Goal: Transaction & Acquisition: Purchase product/service

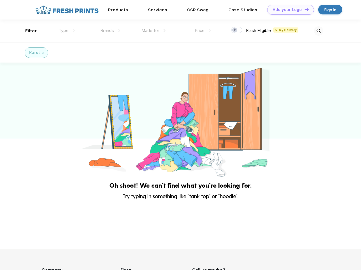
click at [288, 10] on link "Add your Logo Design Tool" at bounding box center [290, 10] width 47 height 10
click at [0, 0] on div "Design Tool" at bounding box center [0, 0] width 0 height 0
click at [304, 9] on link "Add your Logo Design Tool" at bounding box center [290, 10] width 47 height 10
click at [27, 31] on div "Filter" at bounding box center [31, 31] width 12 height 7
click at [67, 31] on span "Type" at bounding box center [64, 30] width 10 height 5
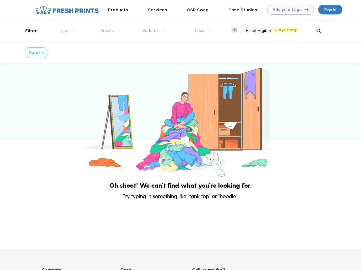
click at [110, 31] on span "Brands" at bounding box center [107, 30] width 14 height 5
click at [154, 31] on span "Made for" at bounding box center [150, 30] width 18 height 5
click at [203, 31] on span "Price" at bounding box center [200, 30] width 10 height 5
click at [237, 30] on div at bounding box center [236, 30] width 11 height 6
click at [235, 30] on input "checkbox" at bounding box center [233, 29] width 4 height 4
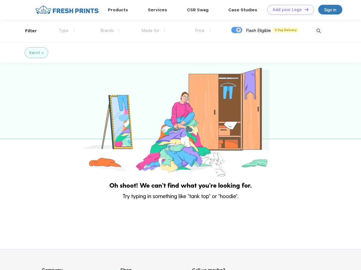
click at [318, 31] on img at bounding box center [318, 30] width 9 height 9
